Goal: Navigation & Orientation: Find specific page/section

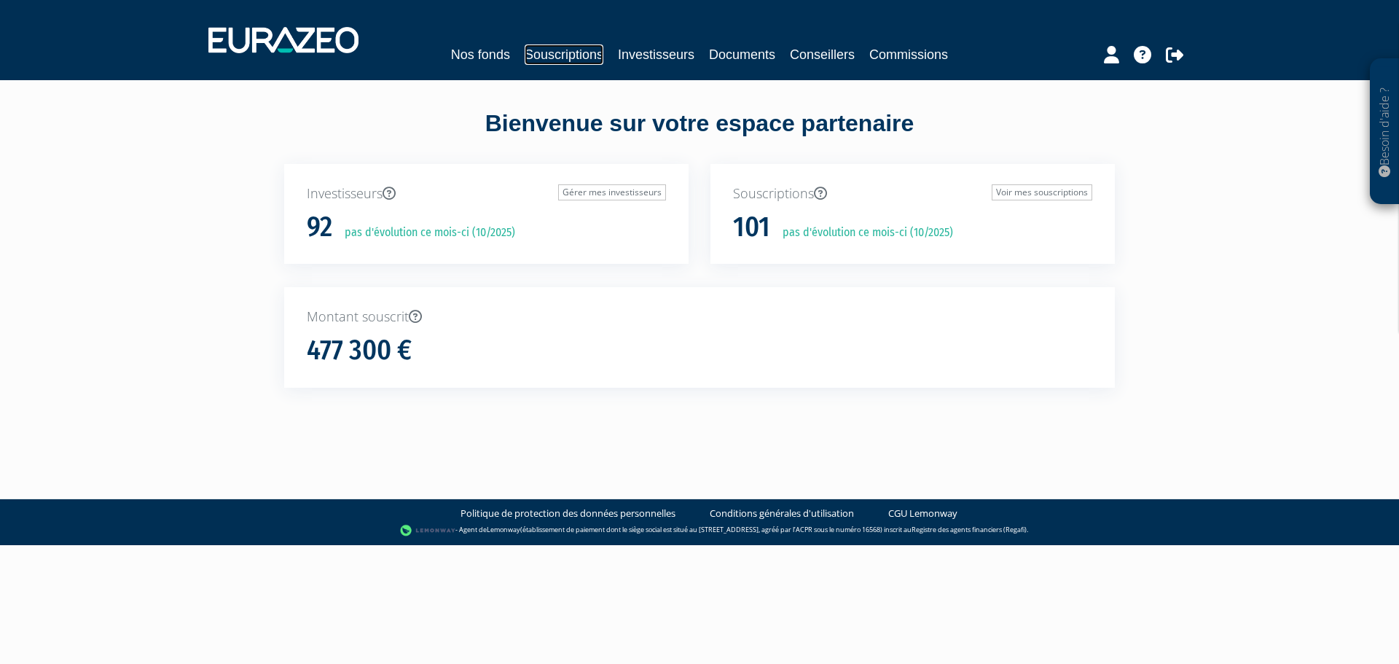
click at [544, 54] on link "Souscriptions" at bounding box center [564, 54] width 79 height 20
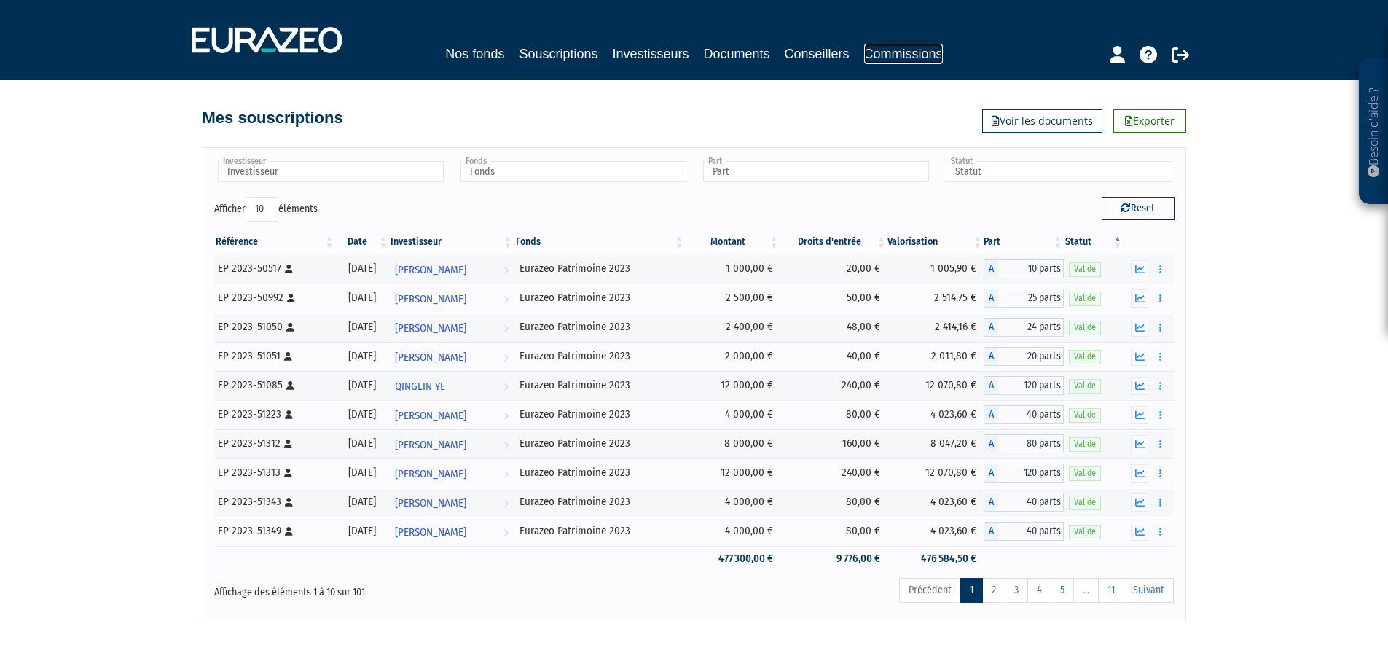
click at [912, 63] on link "Commissions" at bounding box center [903, 54] width 79 height 20
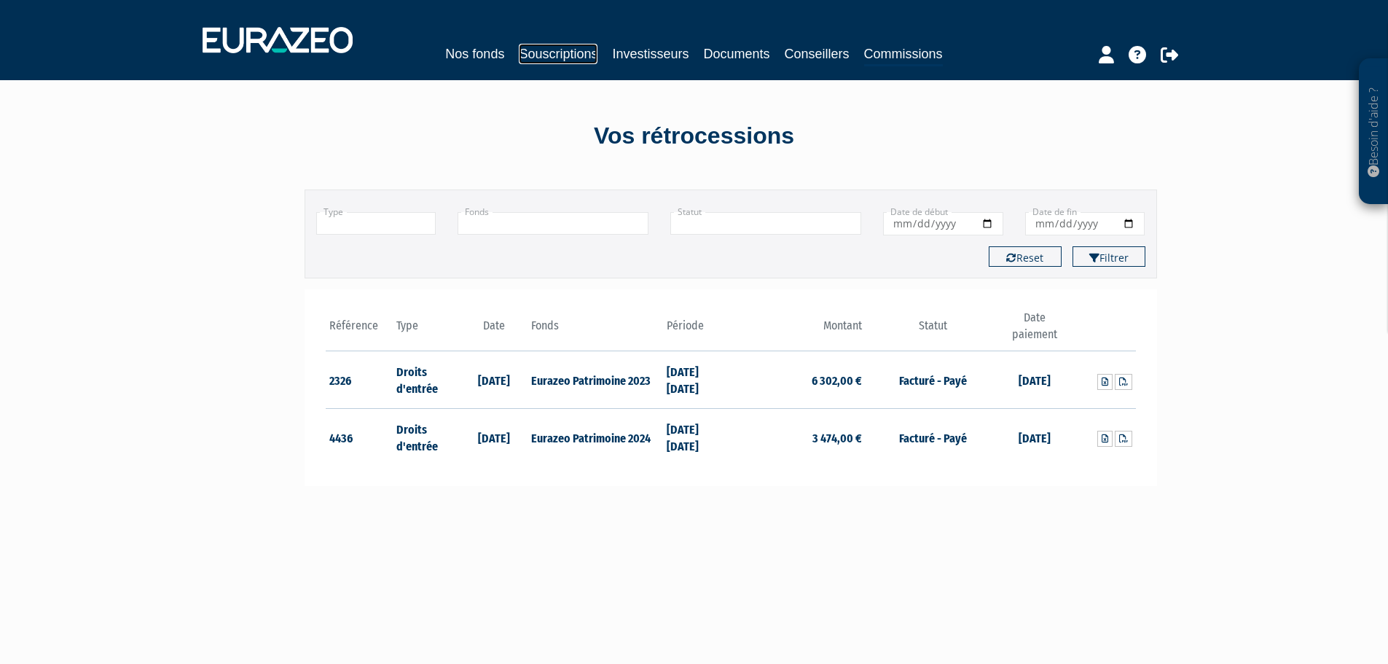
click at [553, 58] on link "Souscriptions" at bounding box center [558, 54] width 79 height 20
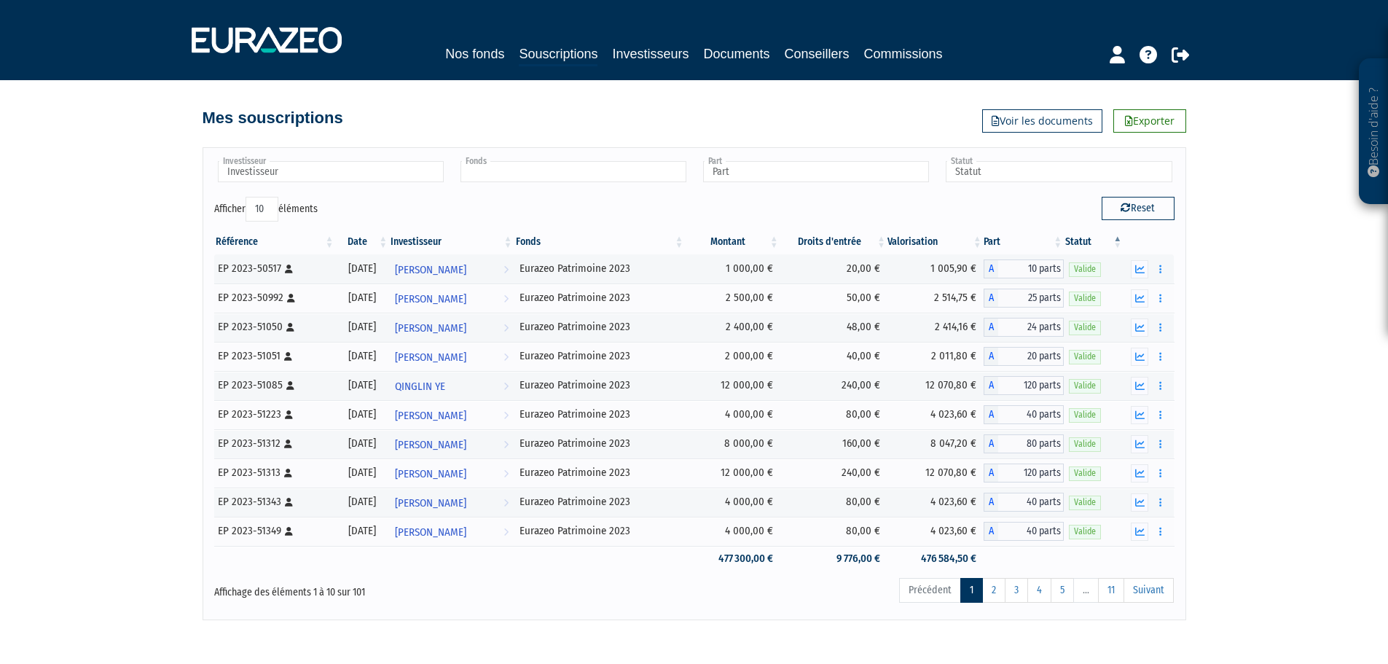
click at [643, 163] on input "text" at bounding box center [574, 171] width 226 height 21
type input "Fonds"
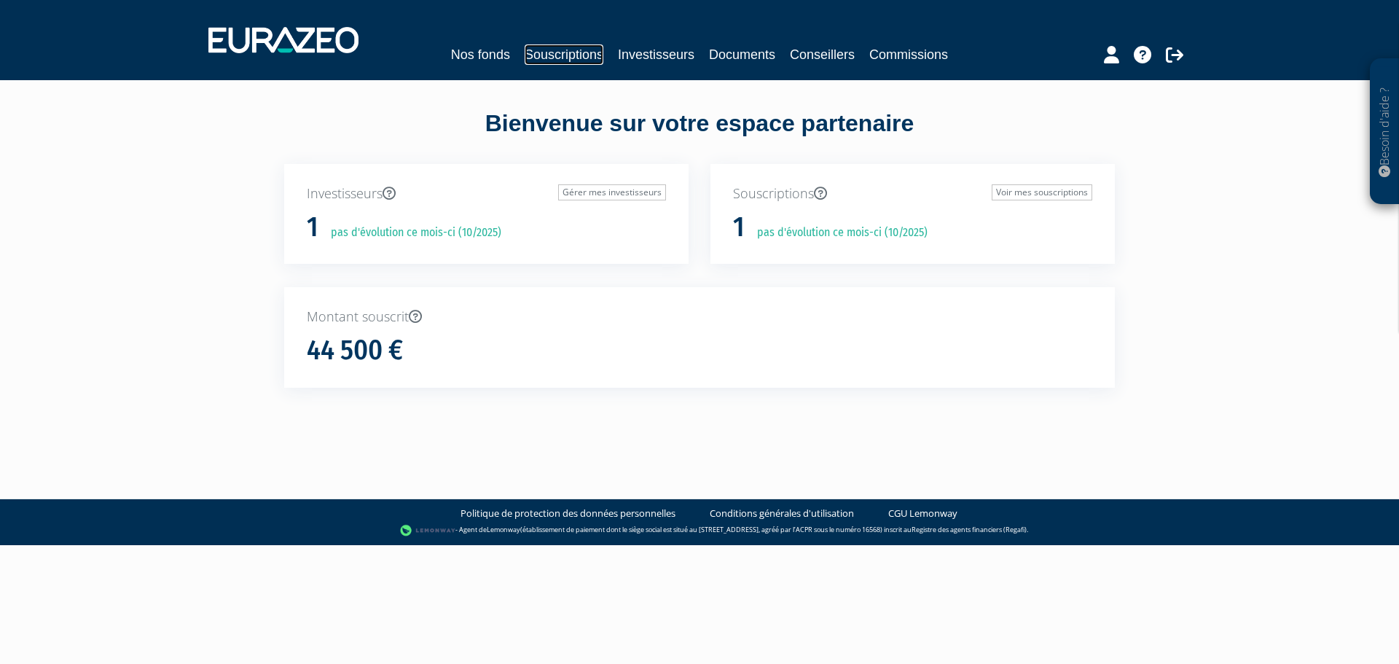
click at [530, 50] on link "Souscriptions" at bounding box center [564, 54] width 79 height 20
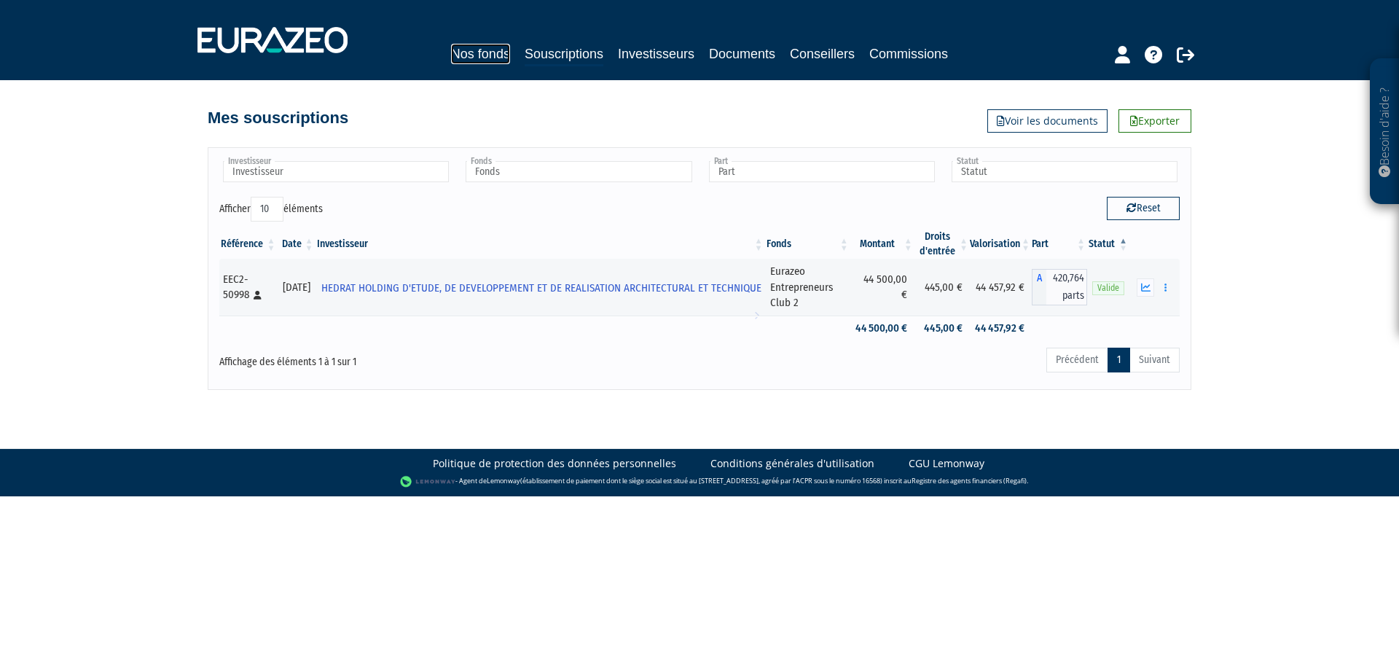
click at [451, 53] on link "Nos fonds" at bounding box center [480, 54] width 59 height 20
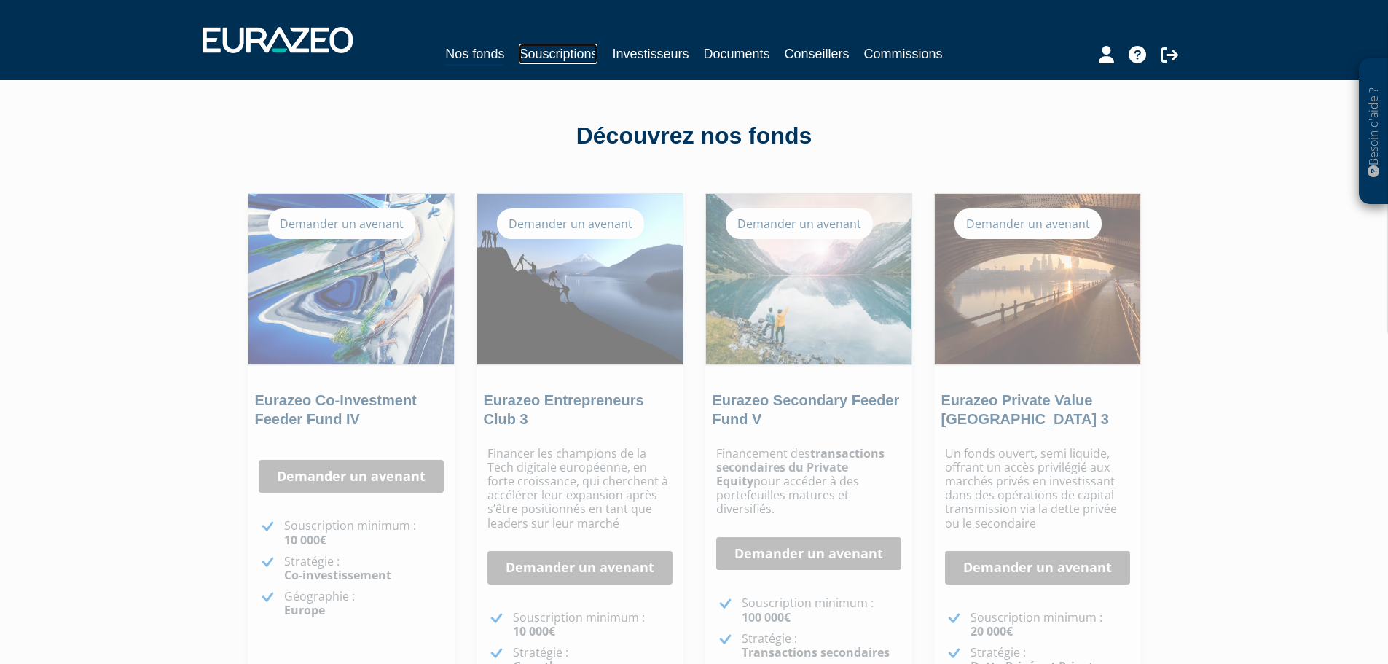
click at [533, 55] on link "Souscriptions" at bounding box center [558, 54] width 79 height 20
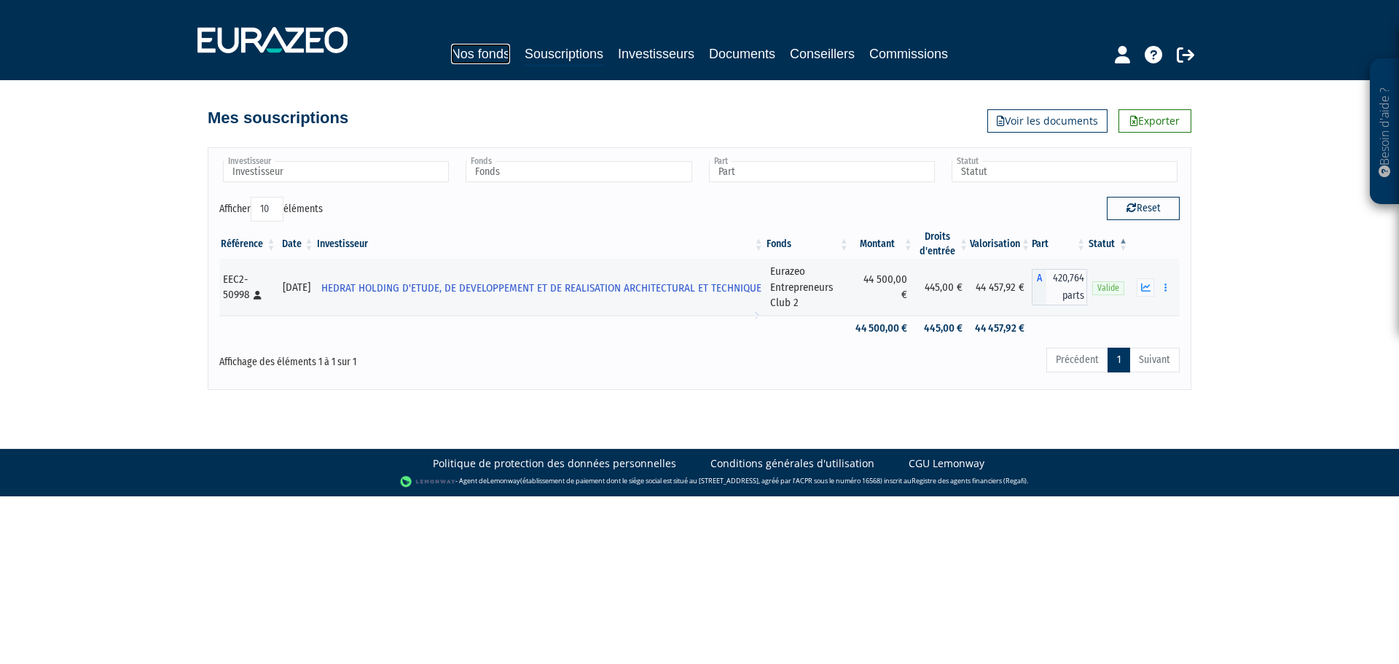
click at [451, 48] on link "Nos fonds" at bounding box center [480, 54] width 59 height 20
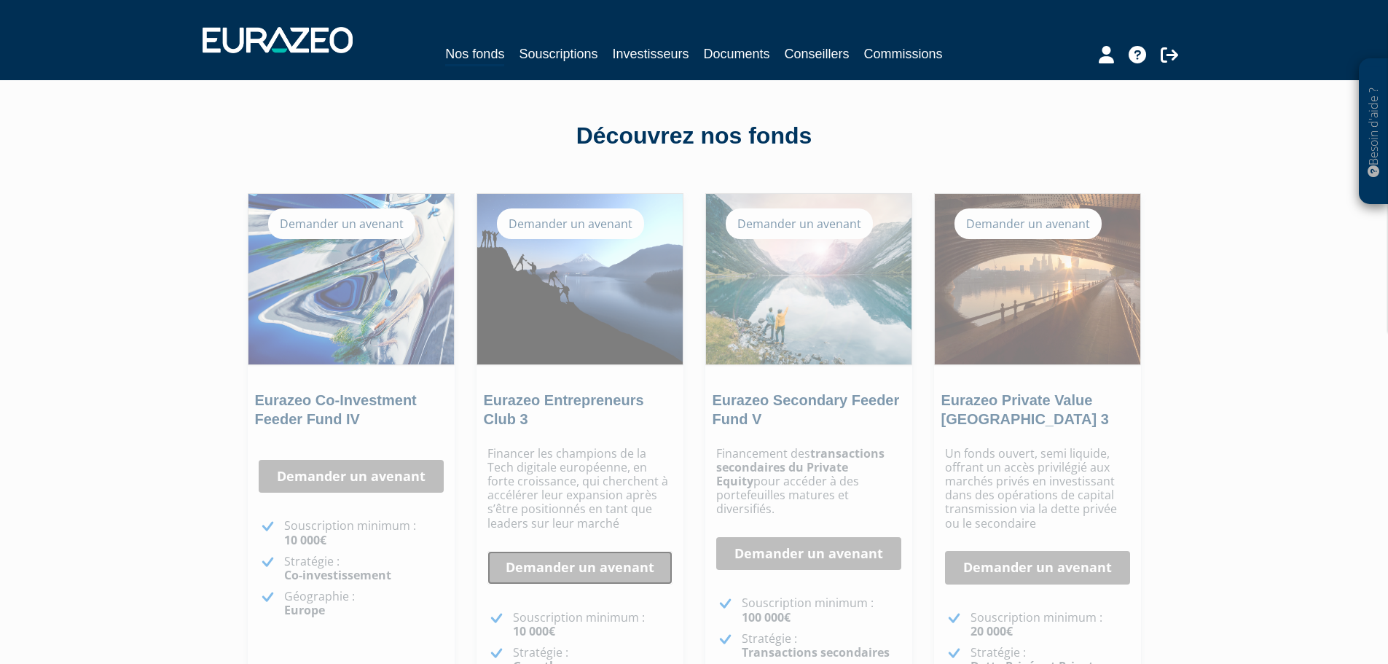
click at [577, 563] on link "Demander un avenant" at bounding box center [579, 568] width 185 height 34
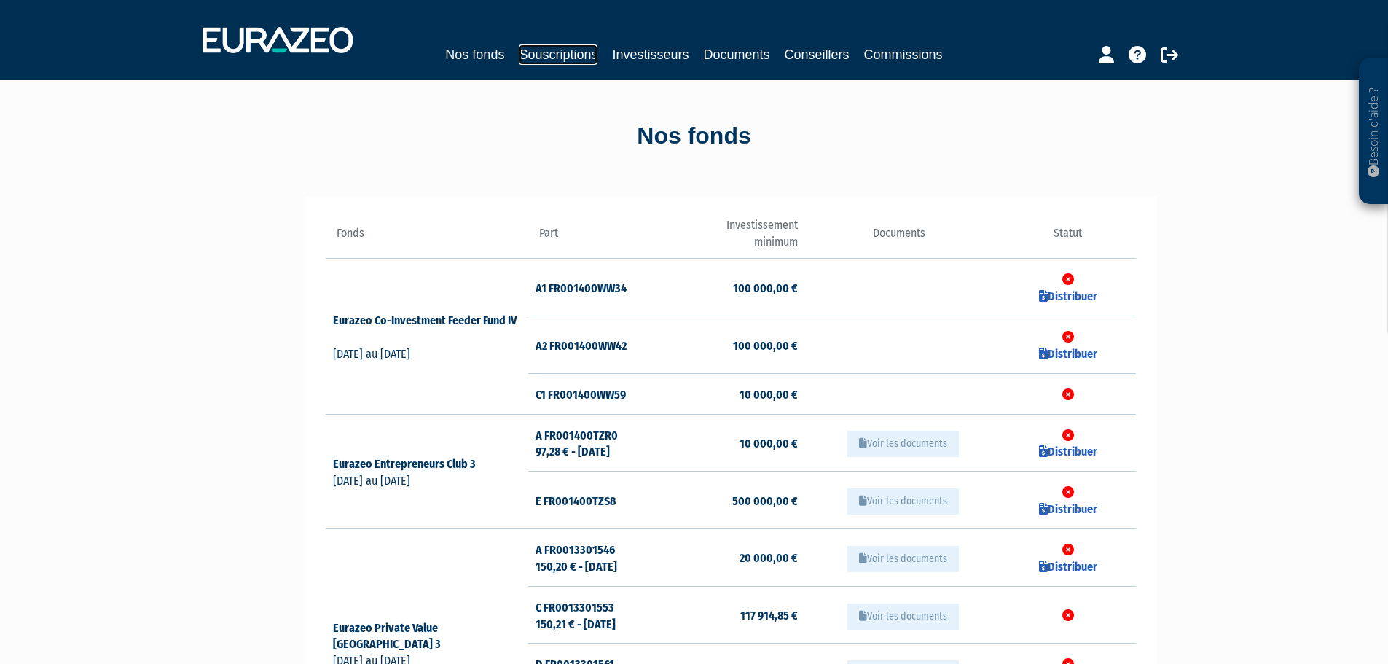
click at [547, 62] on link "Souscriptions" at bounding box center [558, 54] width 79 height 20
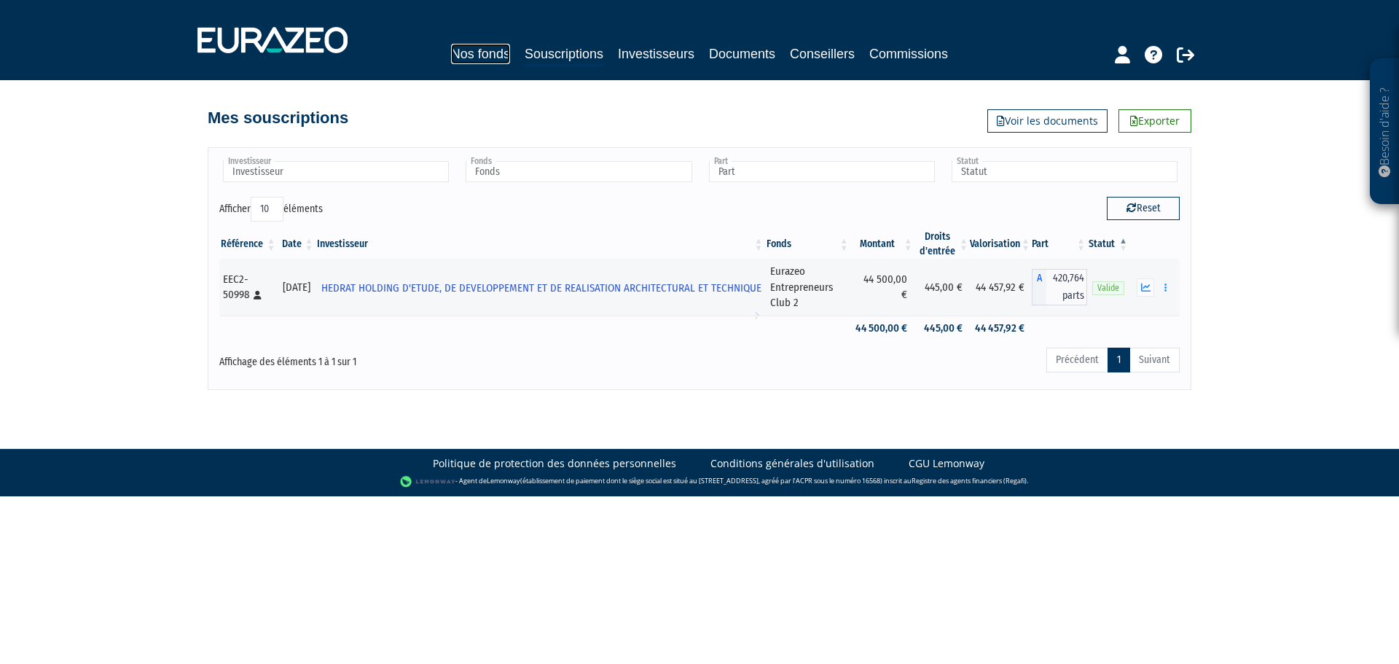
click at [470, 52] on link "Nos fonds" at bounding box center [480, 54] width 59 height 20
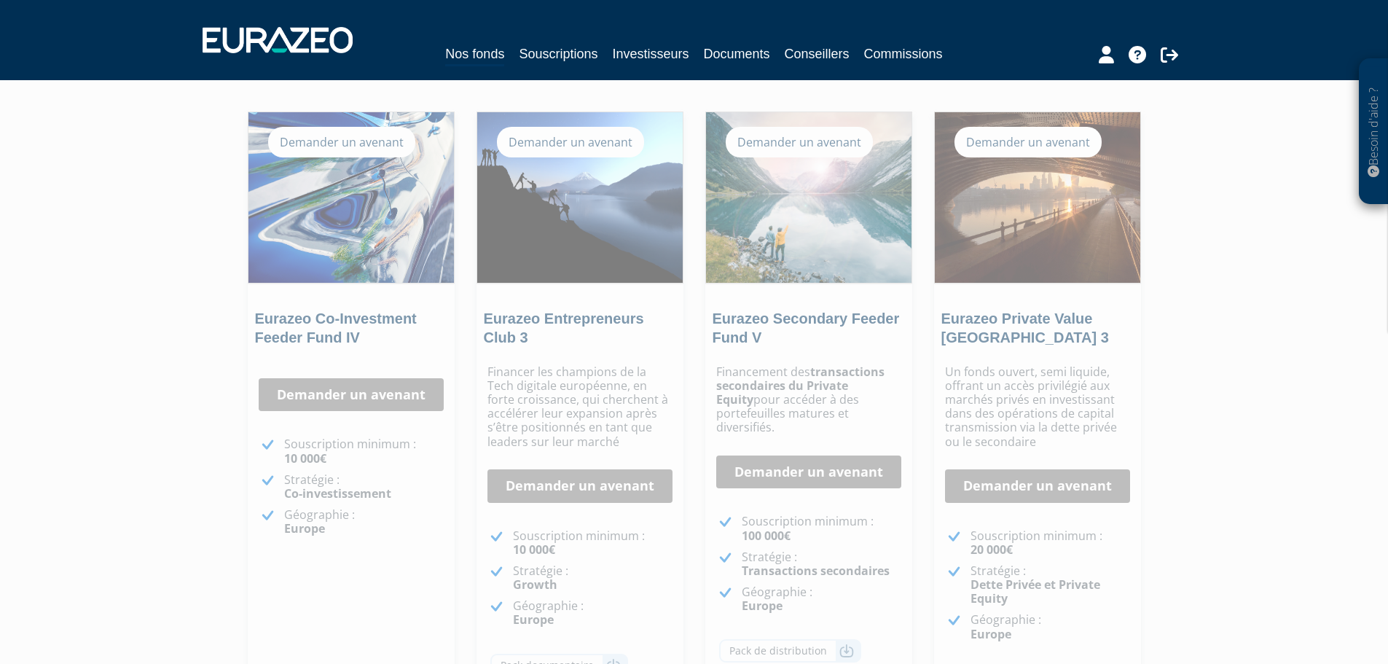
scroll to position [82, 0]
